Goal: Information Seeking & Learning: Learn about a topic

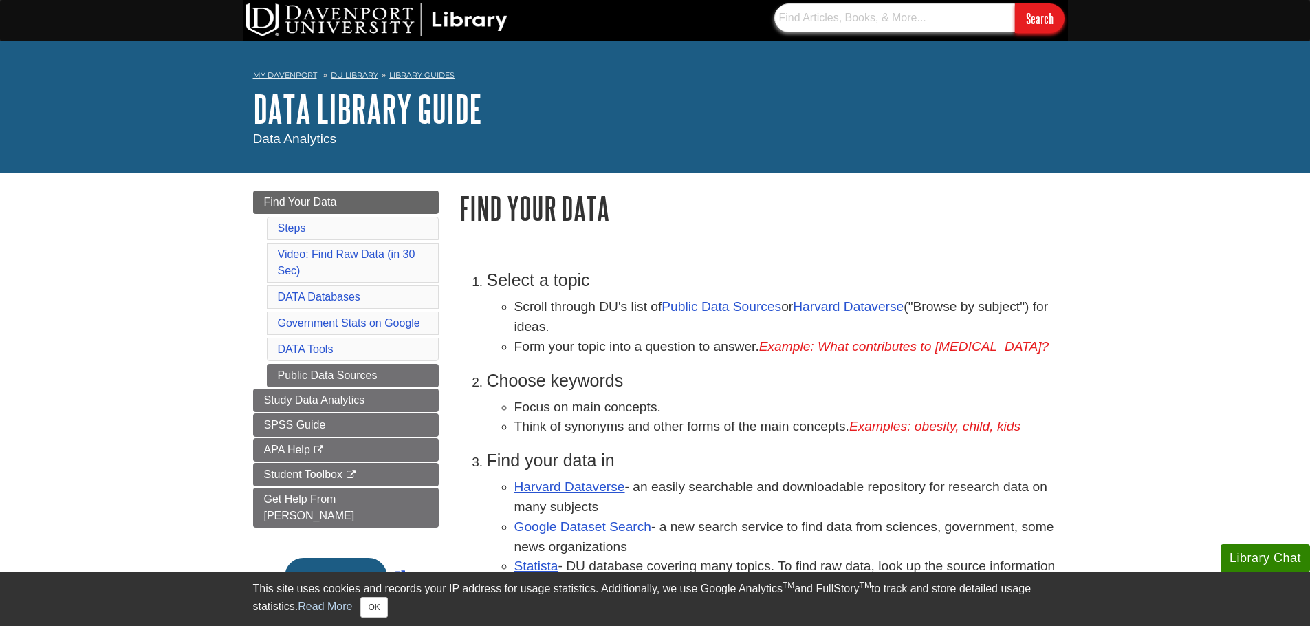
click at [849, 25] on input "text" at bounding box center [894, 17] width 241 height 29
paste input "ood retail supply chain resilience and the [MEDICAL_DATA] pandemi"
type input "ood retail supply chain resilience and the [MEDICAL_DATA] pandemi"
click at [1047, 21] on input "Search" at bounding box center [1040, 18] width 50 height 30
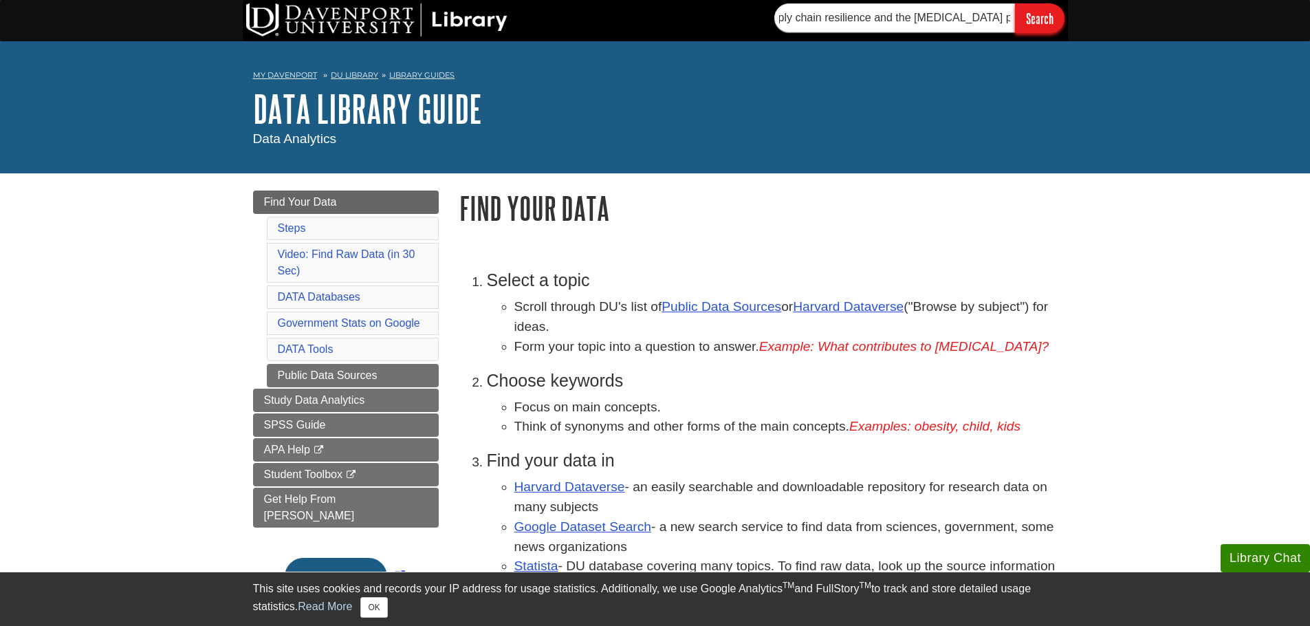
scroll to position [0, 0]
click at [846, 309] on link "Harvard Dataverse" at bounding box center [848, 306] width 111 height 14
click at [827, 19] on input "ood retail supply chain resilience and the [MEDICAL_DATA] pandemi" at bounding box center [894, 17] width 241 height 29
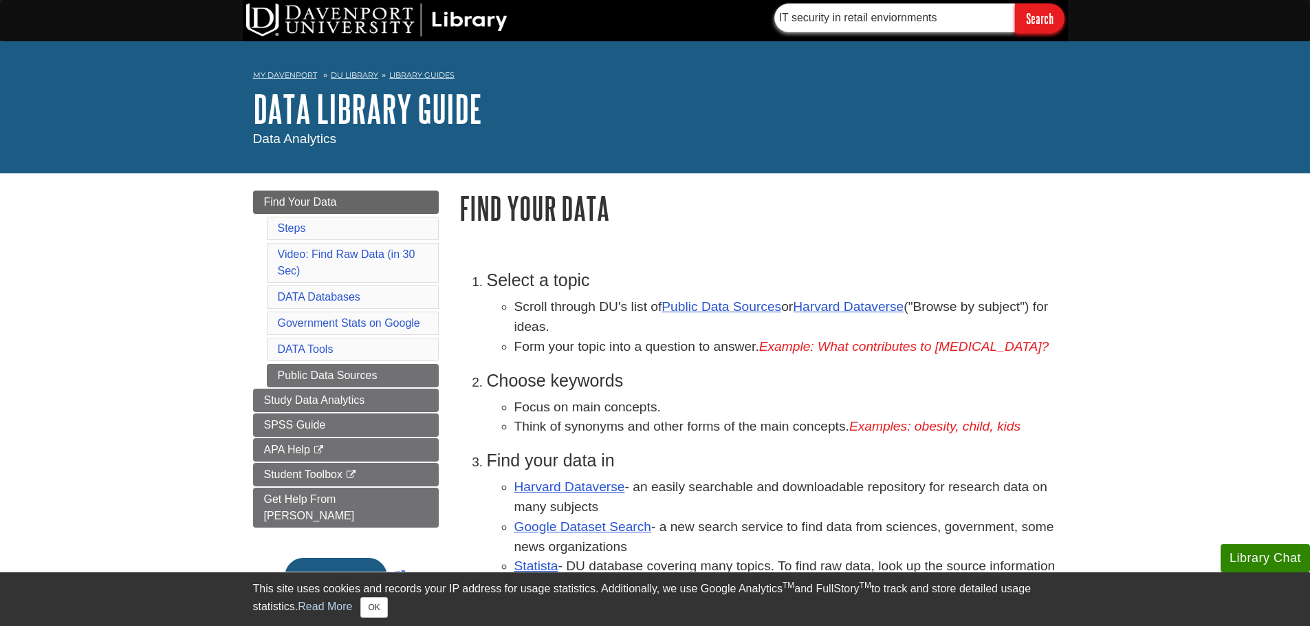
type input "IT security in retail enviornments"
click at [1015, 3] on input "Search" at bounding box center [1040, 18] width 50 height 30
